Goal: Information Seeking & Learning: Find specific fact

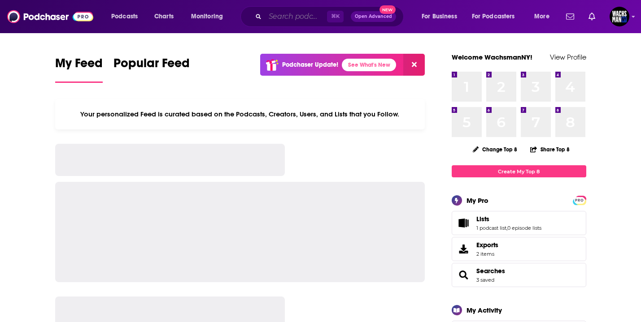
click at [286, 21] on input "Search podcasts, credits, & more..." at bounding box center [296, 16] width 62 height 14
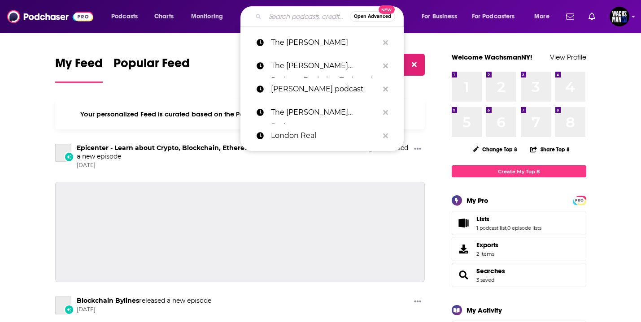
paste input "The Bitcoin Treasuries Podcast with [PERSON_NAME]"
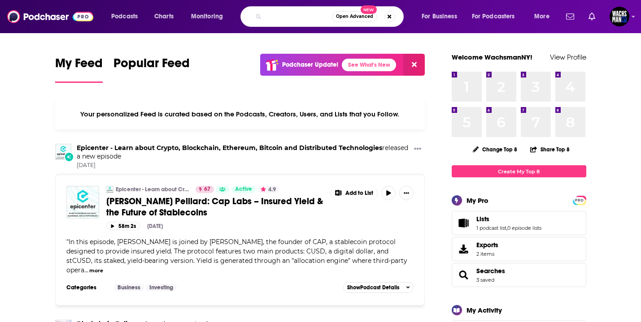
type input "The Bitcoin Treasuries Podcast with [PERSON_NAME]"
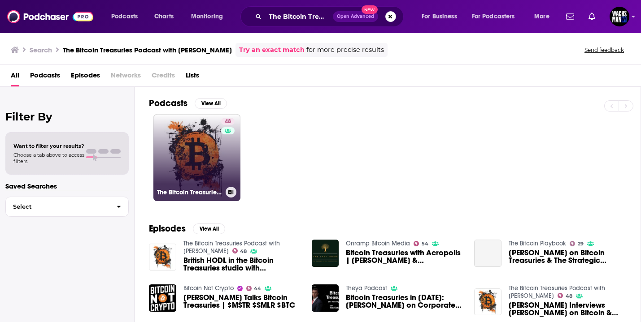
click at [216, 152] on link "48 The Bitcoin Treasuries Podcast with [PERSON_NAME]" at bounding box center [196, 157] width 87 height 87
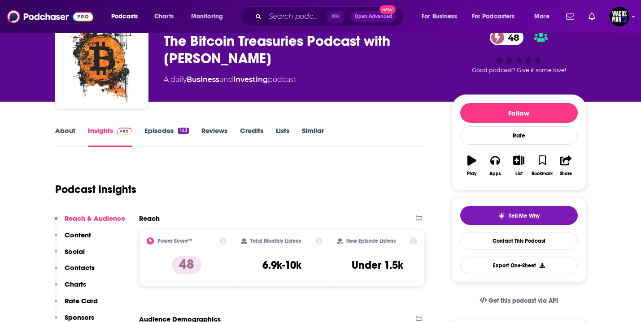
scroll to position [51, 0]
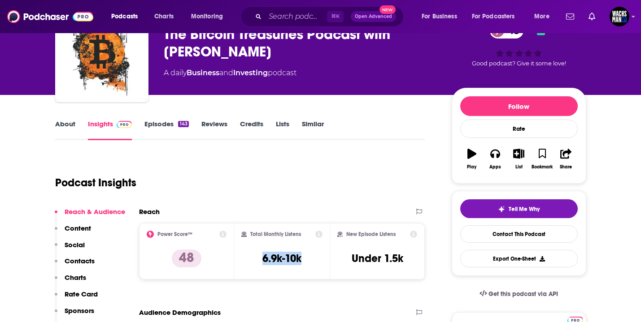
drag, startPoint x: 306, startPoint y: 259, endPoint x: 243, endPoint y: 259, distance: 63.7
click at [243, 259] on div "Total Monthly Listens 6.9k-10k" at bounding box center [281, 251] width 81 height 41
copy h3 "6.9k-10k"
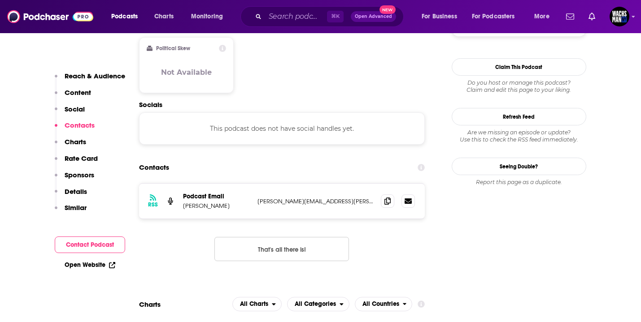
scroll to position [740, 0]
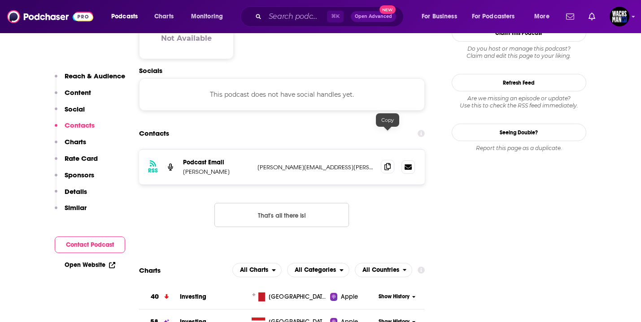
click at [390, 163] on icon at bounding box center [387, 166] width 6 height 7
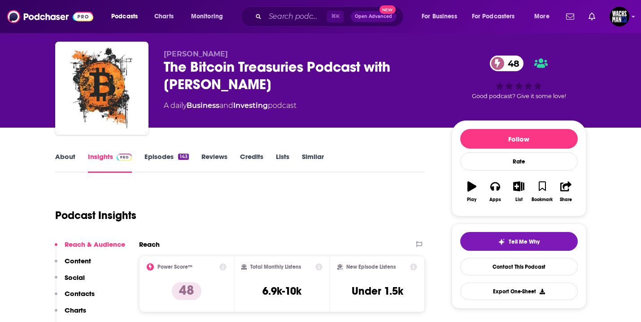
scroll to position [8, 0]
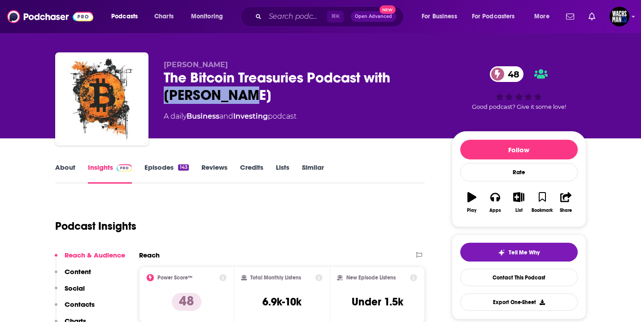
drag, startPoint x: 400, startPoint y: 88, endPoint x: 397, endPoint y: 75, distance: 13.4
click at [397, 75] on div "The Bitcoin Treasuries Podcast with [PERSON_NAME] 48" at bounding box center [301, 86] width 274 height 35
copy h2 "[PERSON_NAME]"
